Goal: Task Accomplishment & Management: Complete application form

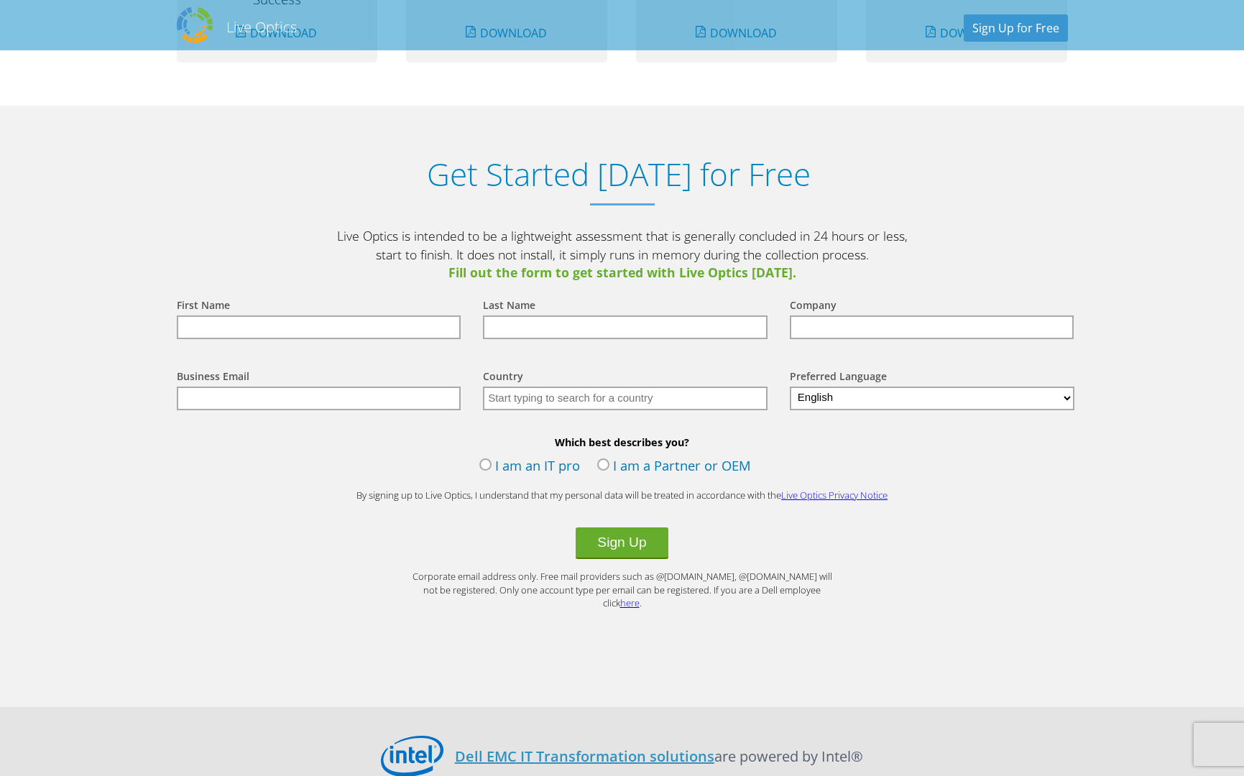
scroll to position [1437, 0]
click at [503, 467] on label "I am an IT pro" at bounding box center [529, 466] width 101 height 22
click at [0, 0] on input "I am an IT pro" at bounding box center [0, 0] width 0 height 0
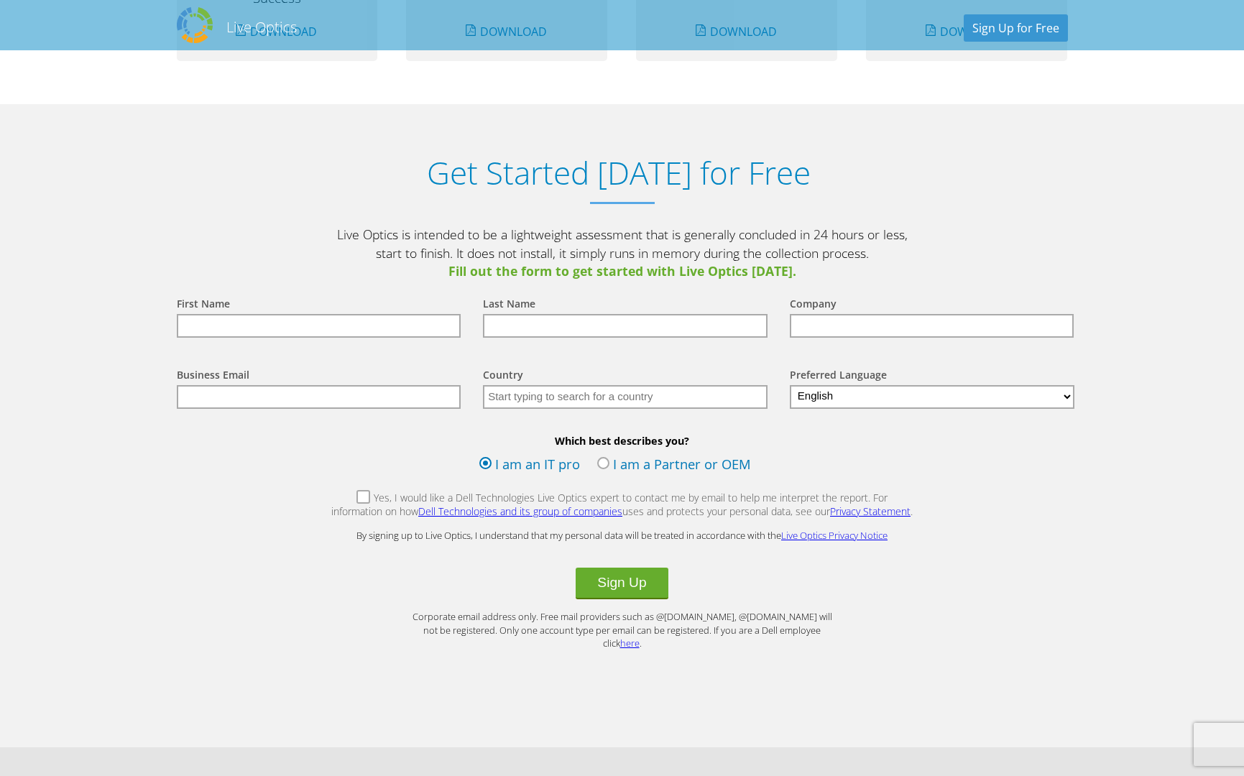
click at [503, 467] on label "I am an IT pro" at bounding box center [529, 466] width 101 height 22
click at [0, 0] on input "I am an IT pro" at bounding box center [0, 0] width 0 height 0
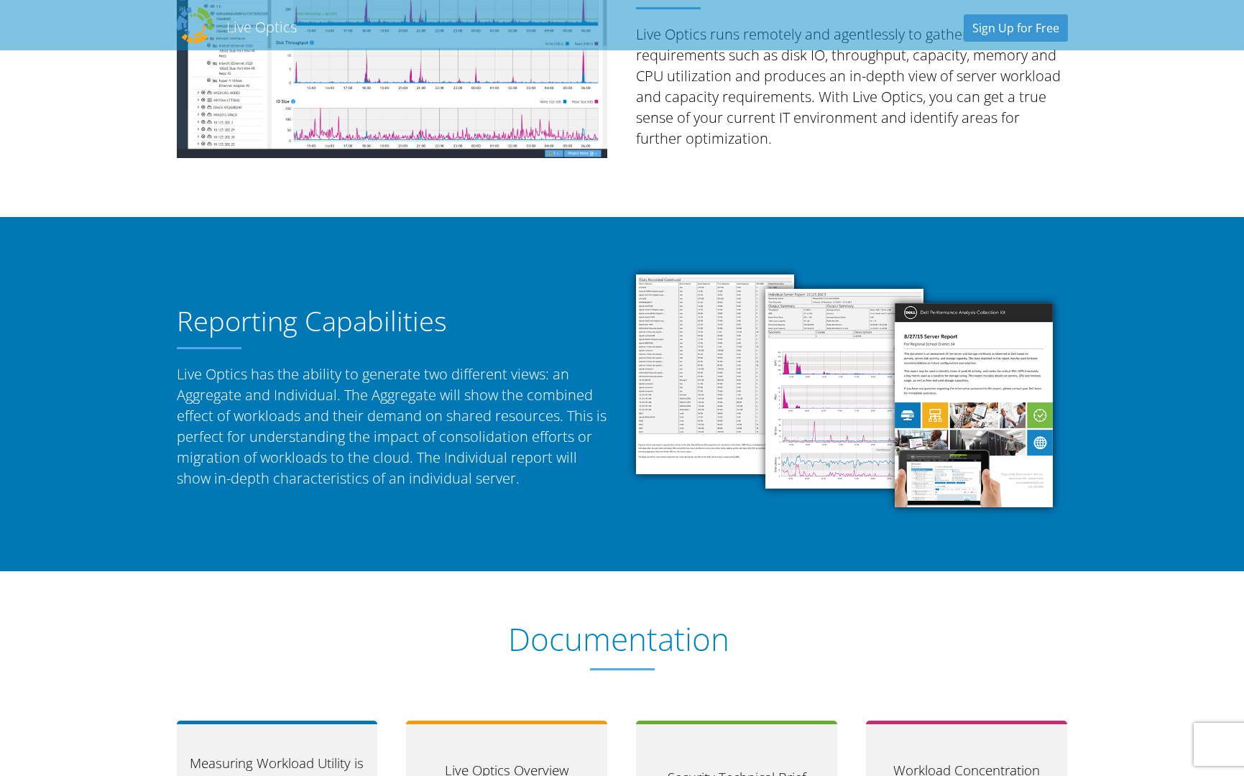
scroll to position [381, 0]
